Goal: Task Accomplishment & Management: Use online tool/utility

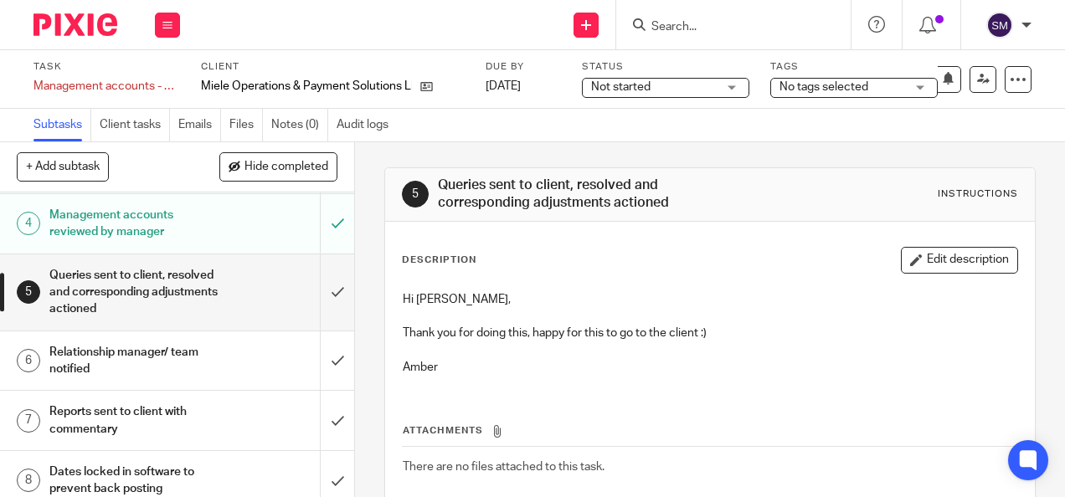
scroll to position [224, 0]
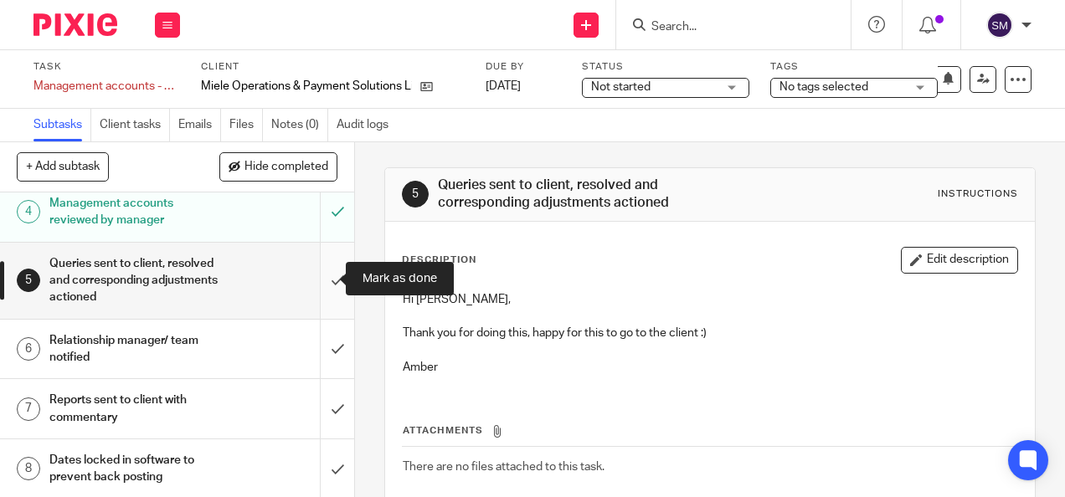
click at [314, 286] on input "submit" at bounding box center [177, 281] width 354 height 76
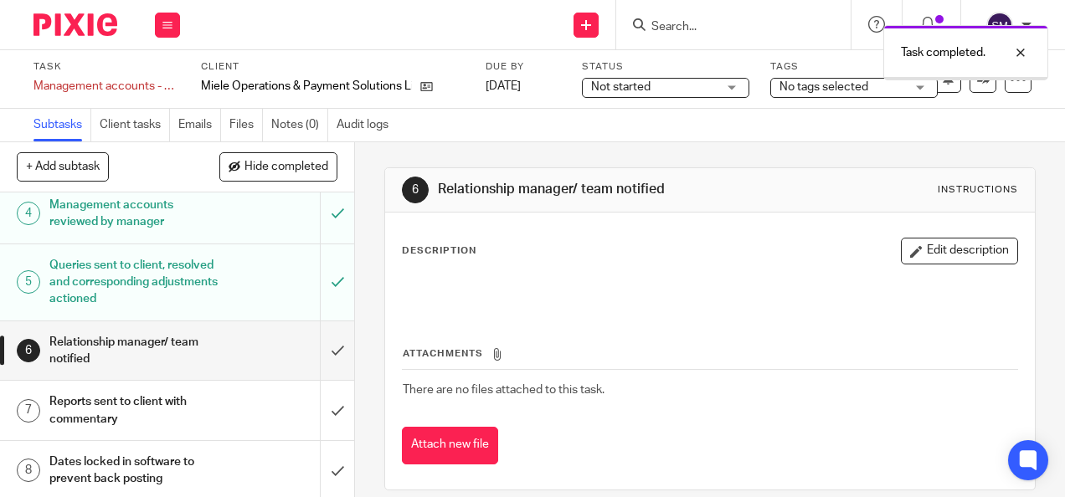
scroll to position [224, 0]
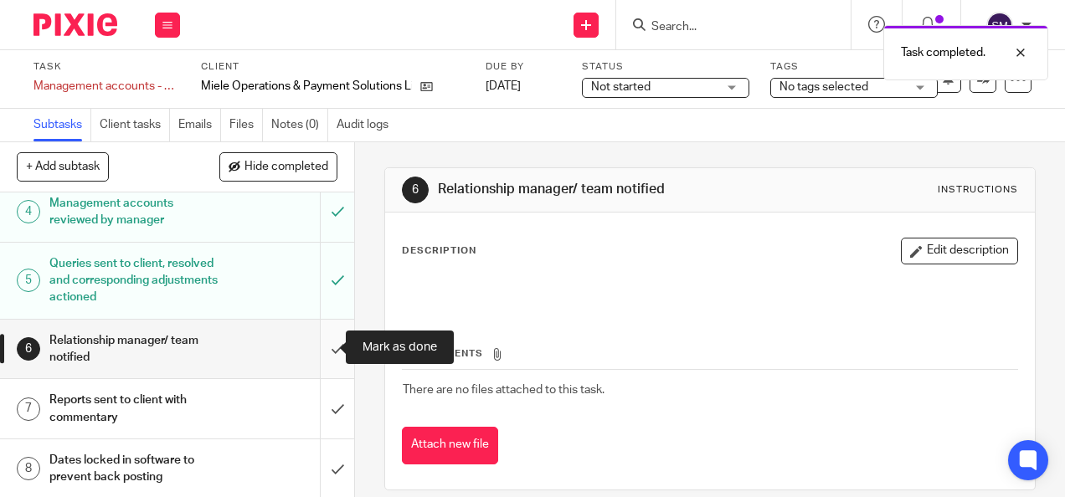
click at [311, 352] on input "submit" at bounding box center [177, 349] width 354 height 59
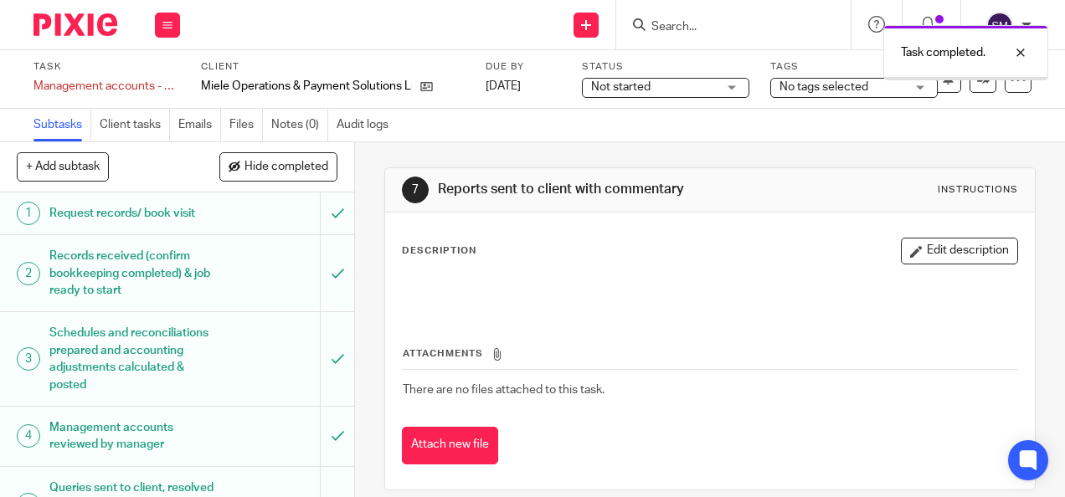
scroll to position [224, 0]
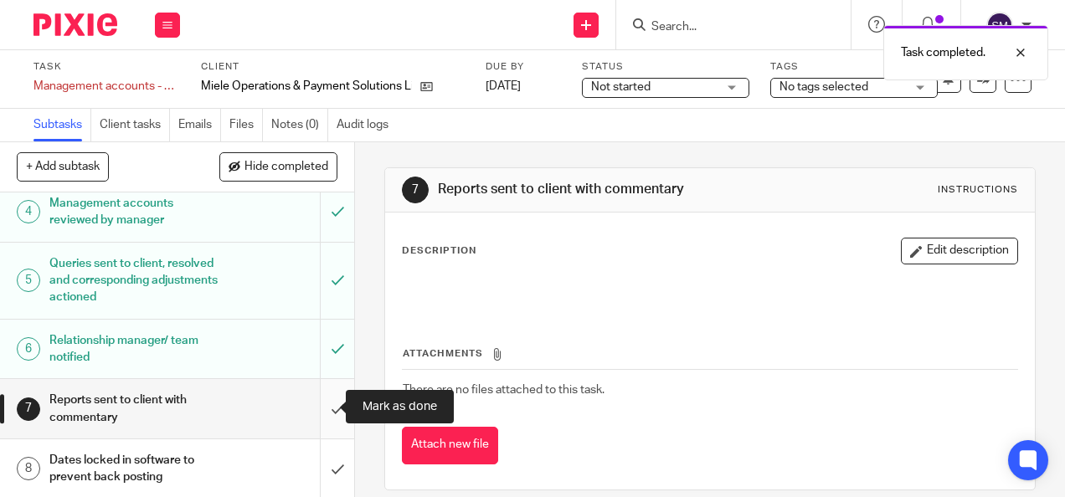
click at [329, 404] on input "submit" at bounding box center [177, 408] width 354 height 59
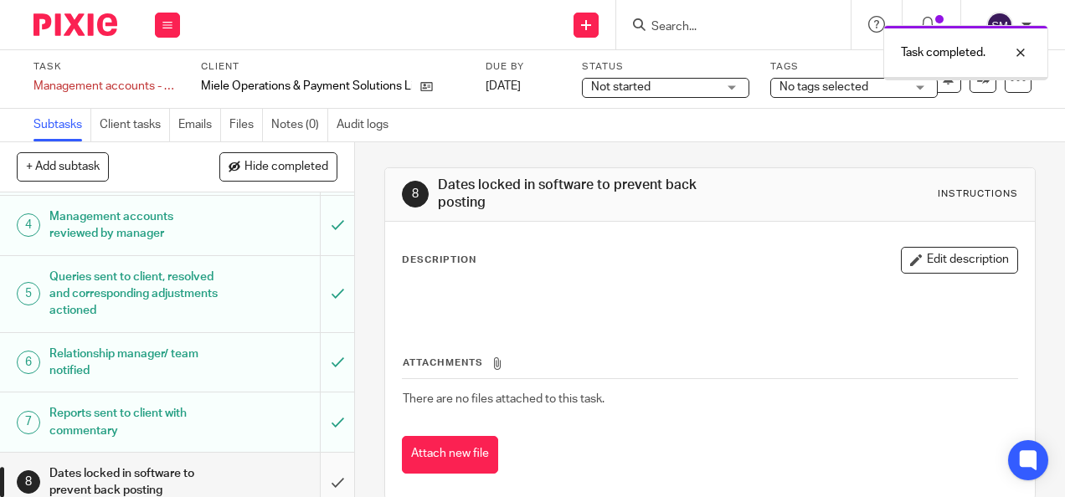
scroll to position [224, 0]
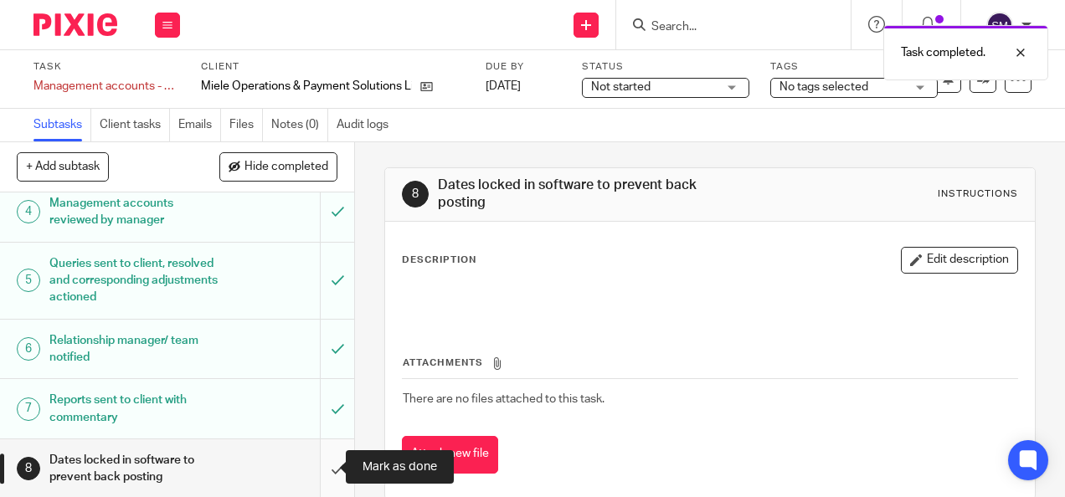
click at [321, 461] on input "submit" at bounding box center [177, 469] width 354 height 59
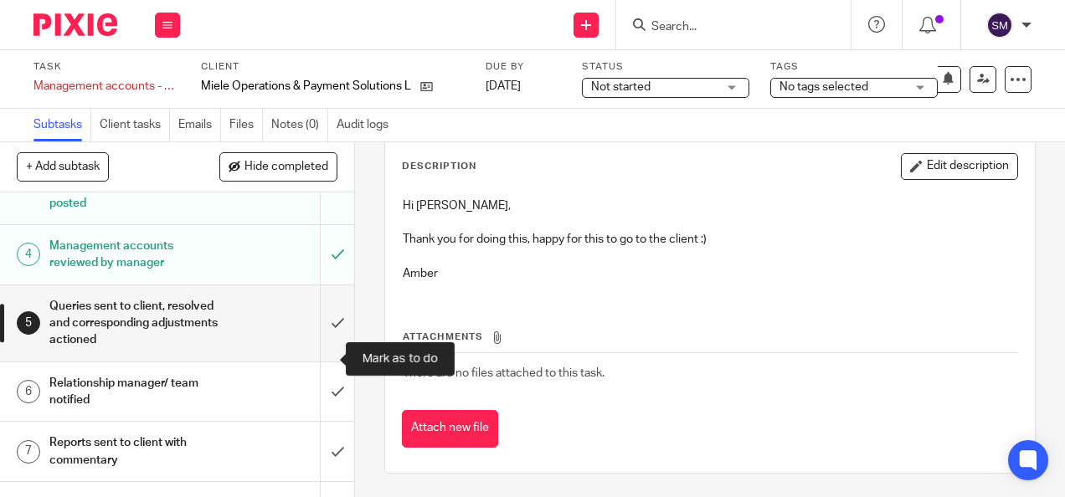
scroll to position [224, 0]
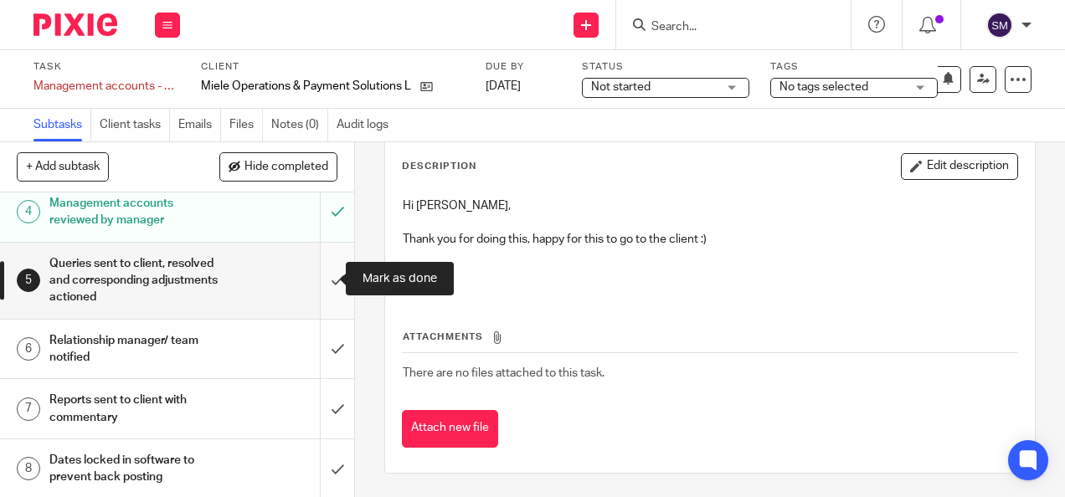
click at [321, 270] on input "submit" at bounding box center [177, 281] width 354 height 76
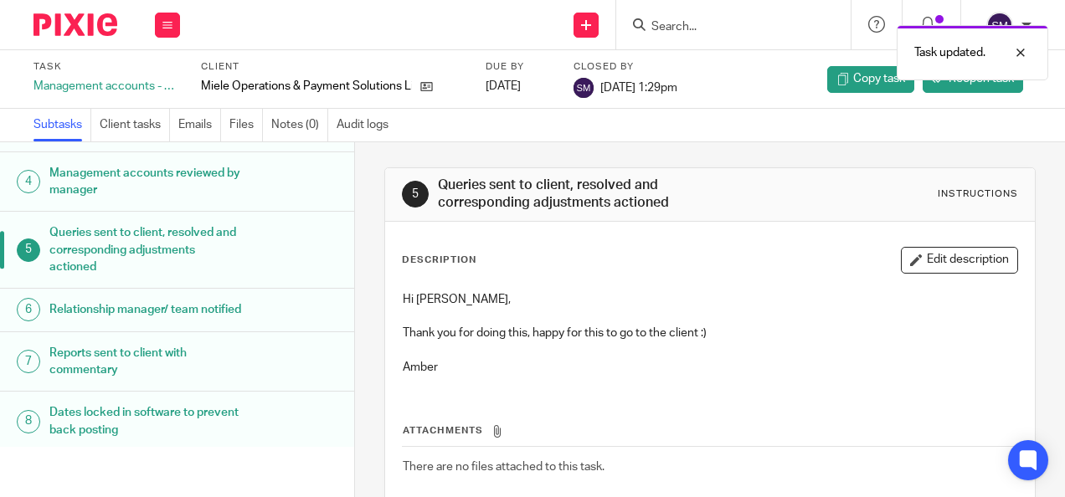
scroll to position [208, 0]
